Goal: Task Accomplishment & Management: Manage account settings

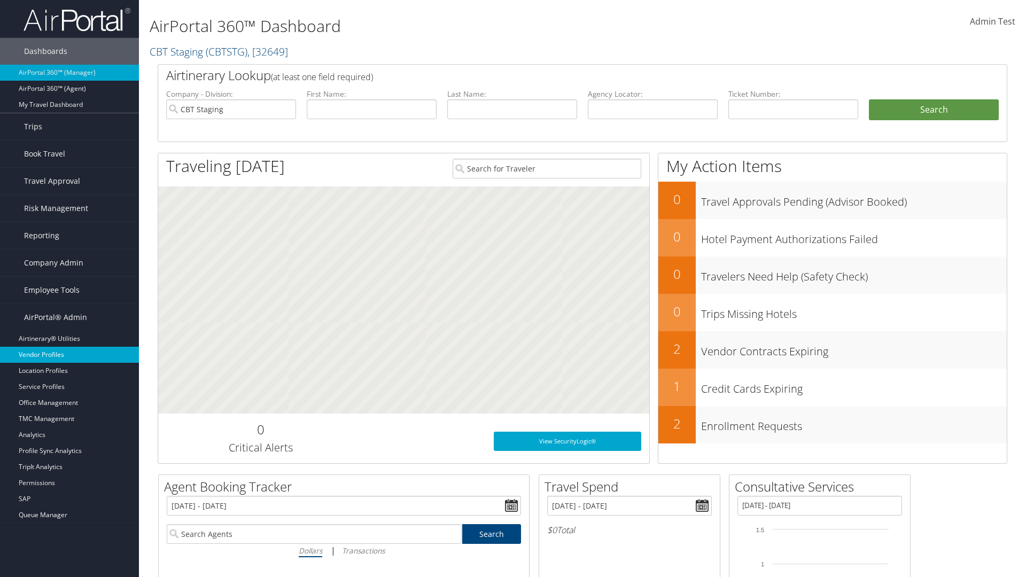
click at [69, 355] on link "Vendor Profiles" at bounding box center [69, 355] width 139 height 16
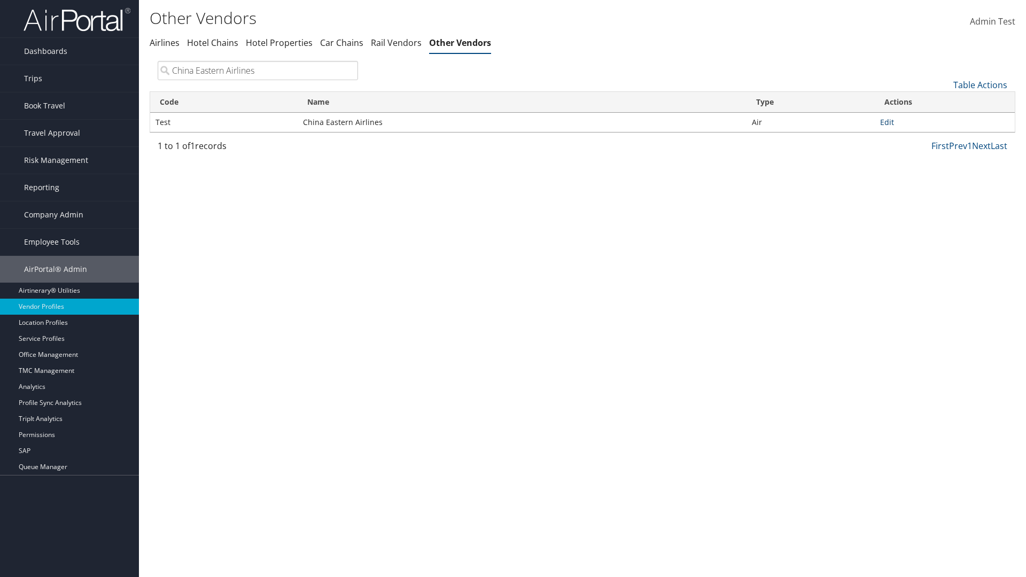
type input "China Eastern Airlines"
click at [887, 122] on link "Edit" at bounding box center [887, 122] width 14 height 10
select select "1"
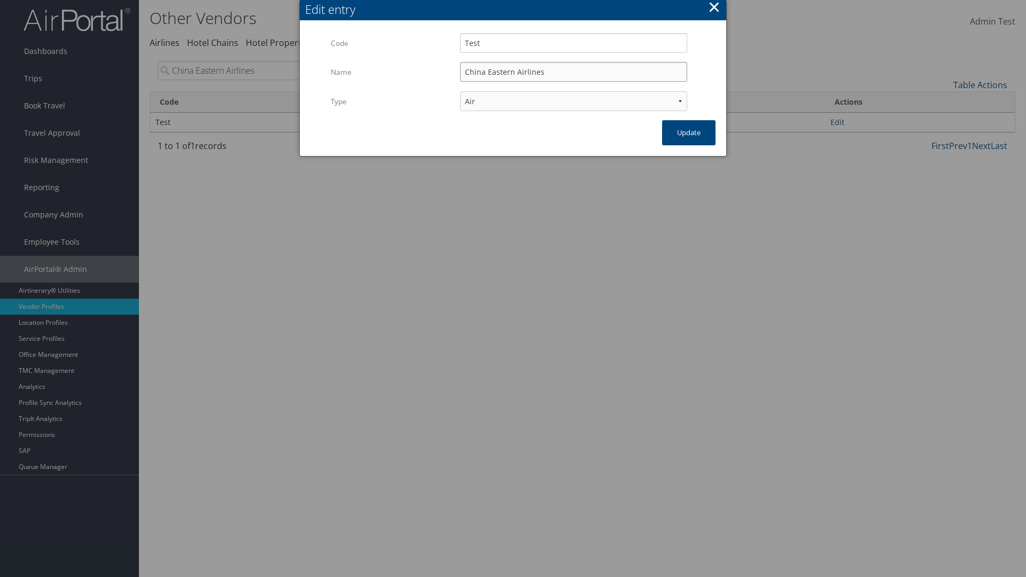
click at [573, 72] on input "China Eastern Airlines" at bounding box center [573, 72] width 227 height 20
